Goal: Information Seeking & Learning: Learn about a topic

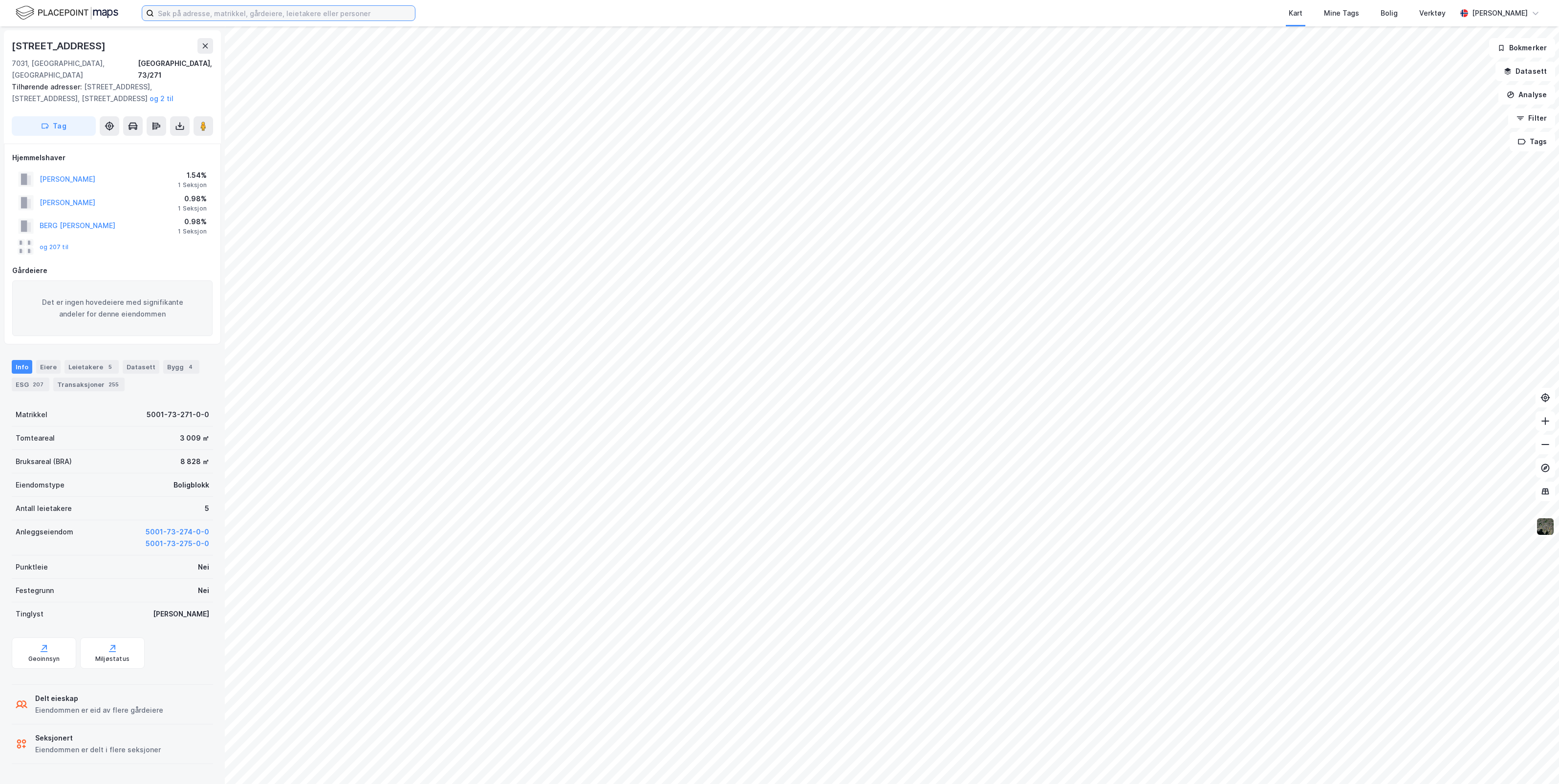
click at [284, 11] on input at bounding box center [284, 13] width 261 height 14
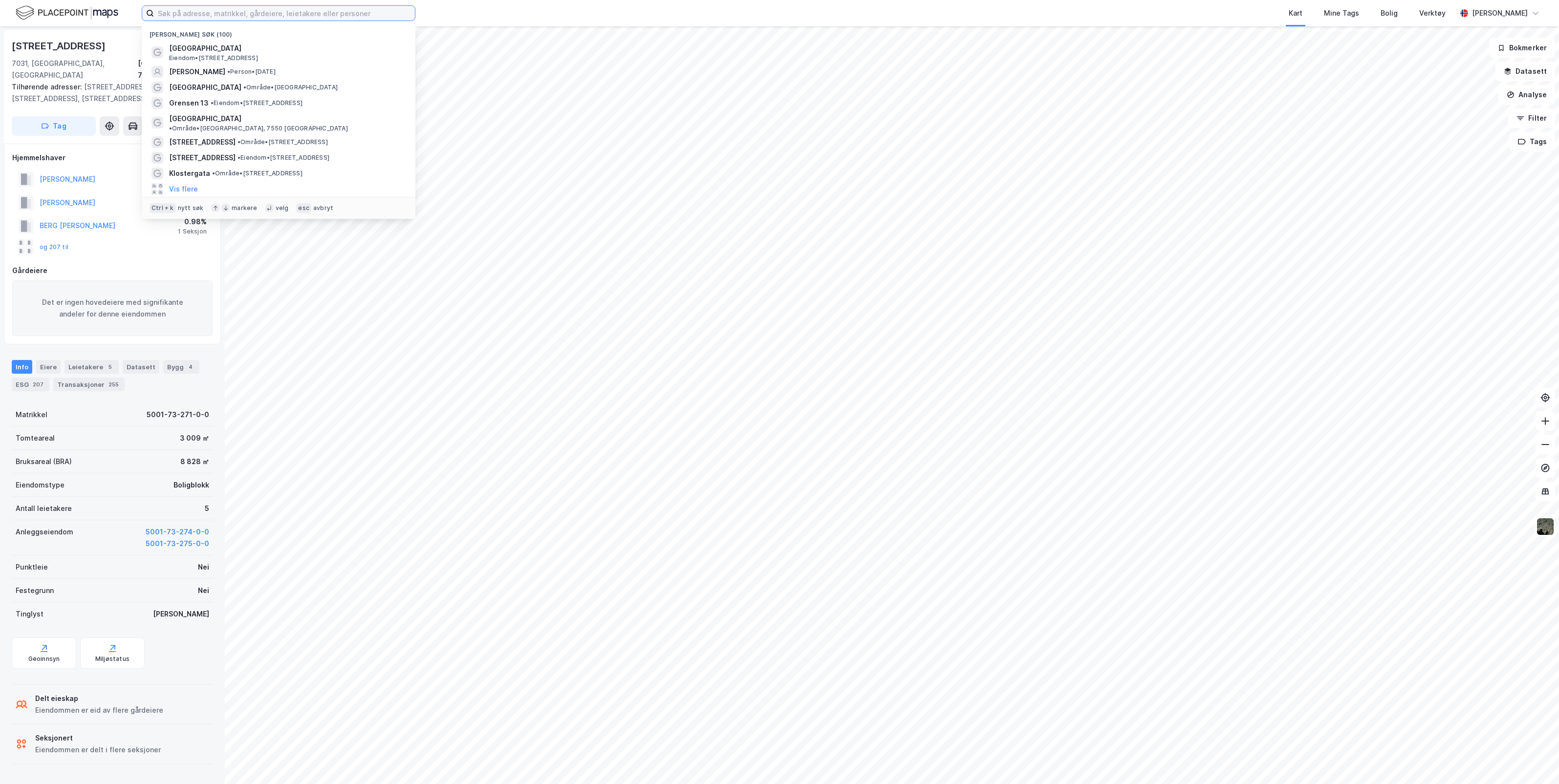
paste input "Sameiet Nærbyen [GEOGRAPHIC_DATA]"
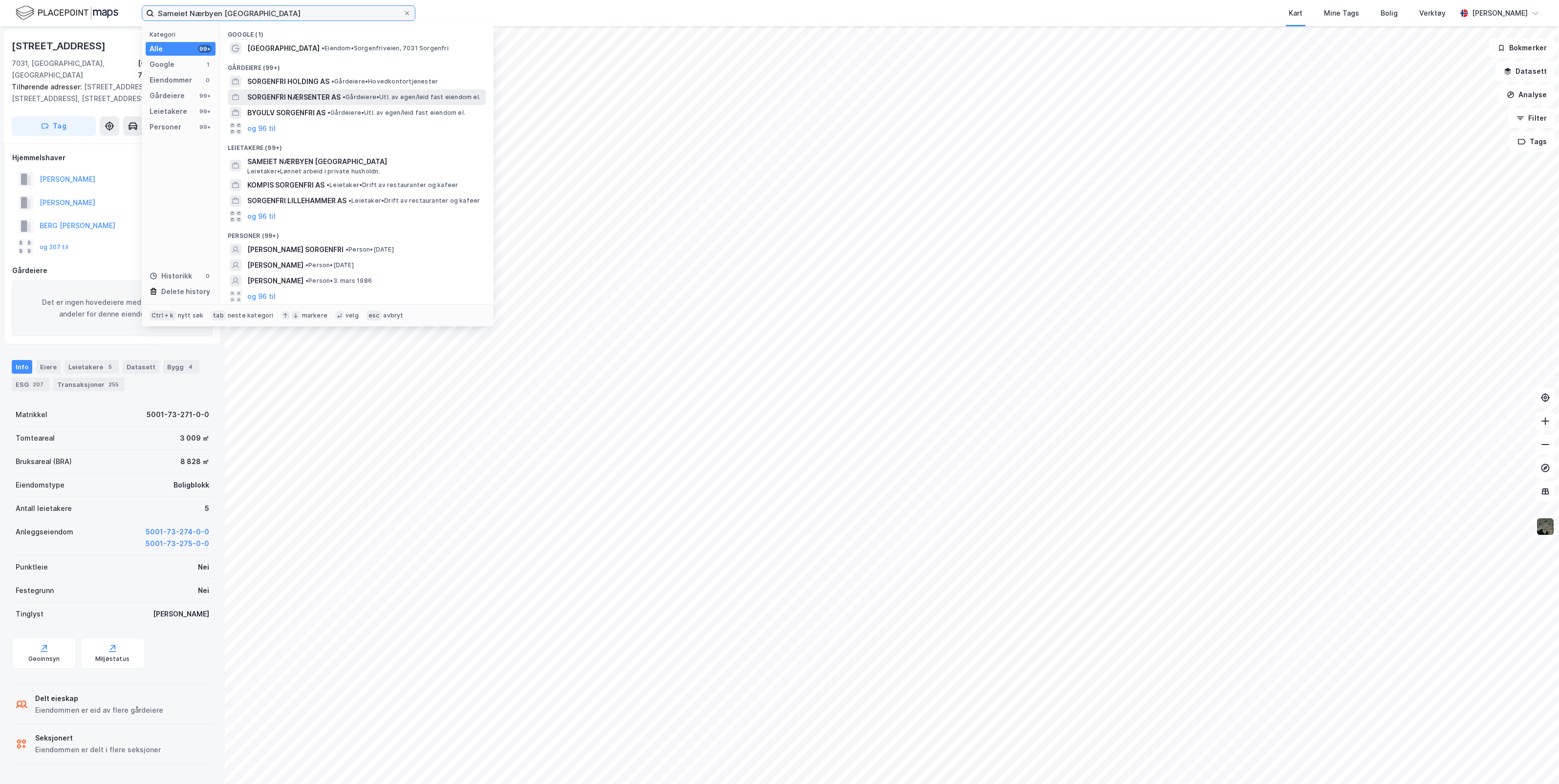
type input "Sameiet Nærbyen [GEOGRAPHIC_DATA]"
click at [324, 95] on span "SORGENFRI NÆRSENTER AS" at bounding box center [294, 97] width 94 height 12
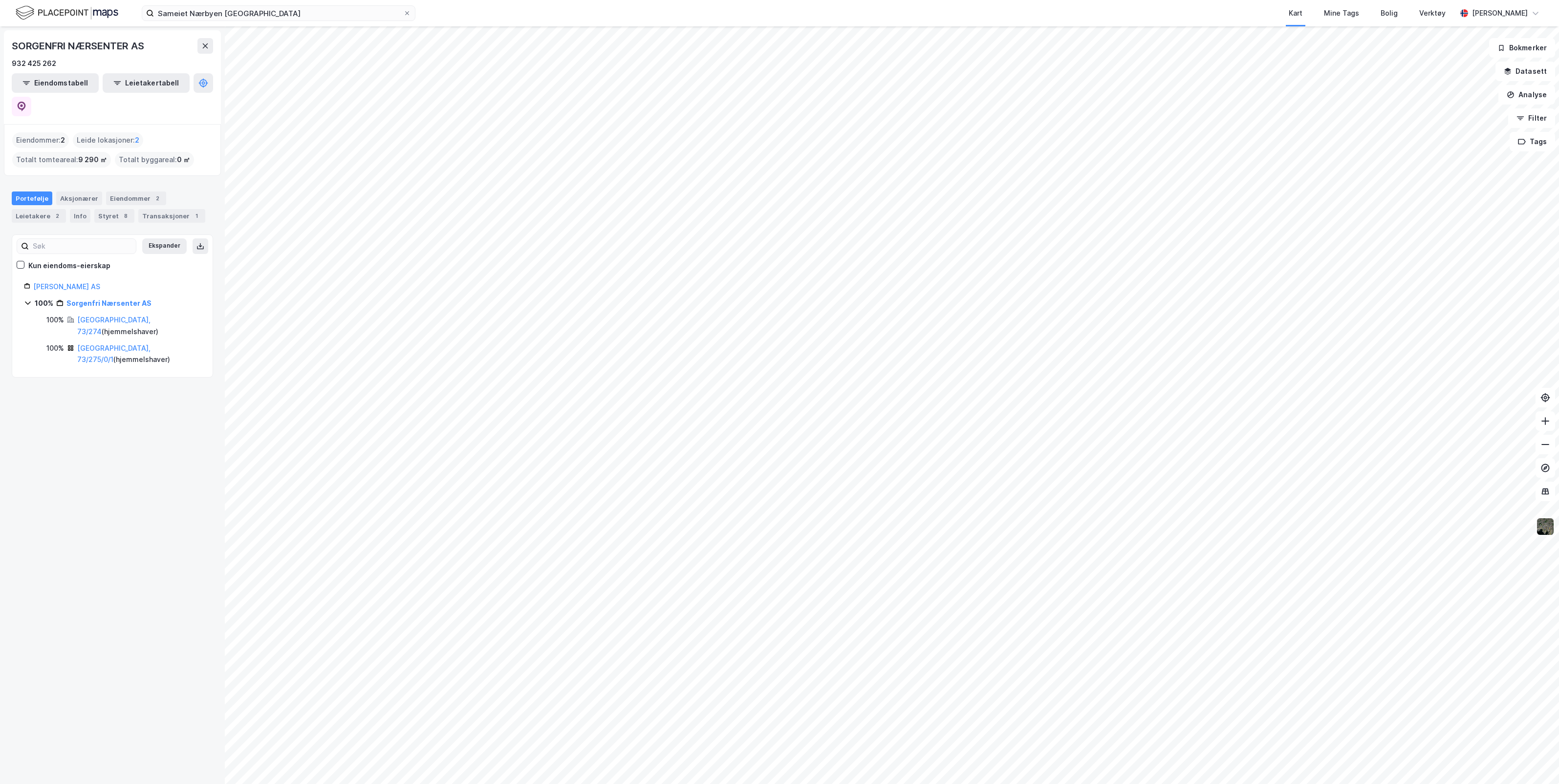
click at [1545, 524] on img at bounding box center [1545, 527] width 19 height 19
click at [1455, 316] on div "Flyfoto" at bounding box center [1451, 312] width 24 height 12
